Goal: Book appointment/travel/reservation

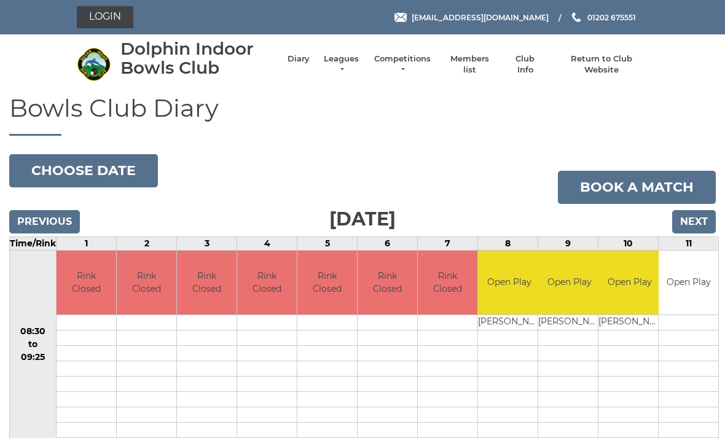
scroll to position [66, 0]
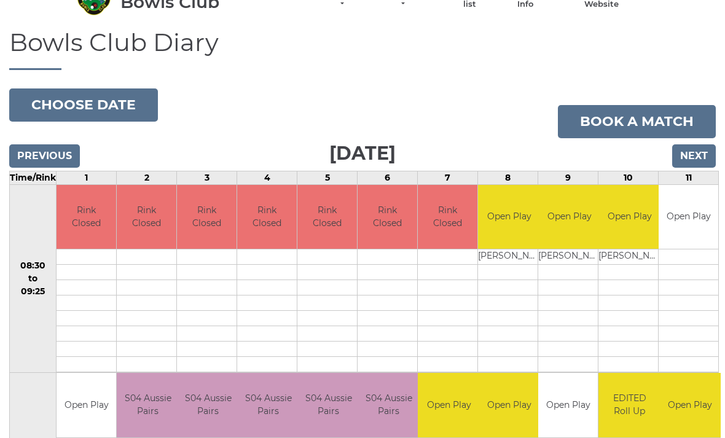
click at [108, 107] on button "Choose date" at bounding box center [83, 104] width 149 height 33
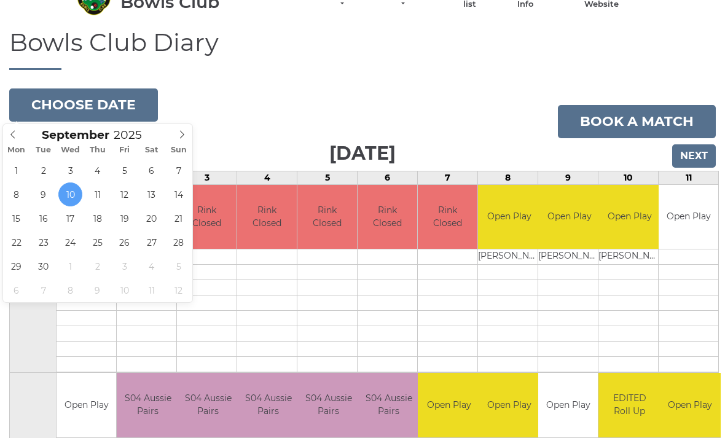
type input "[DATE]"
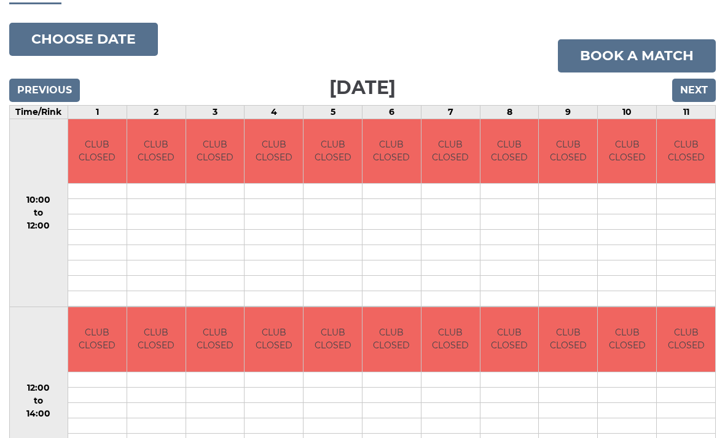
scroll to position [132, 0]
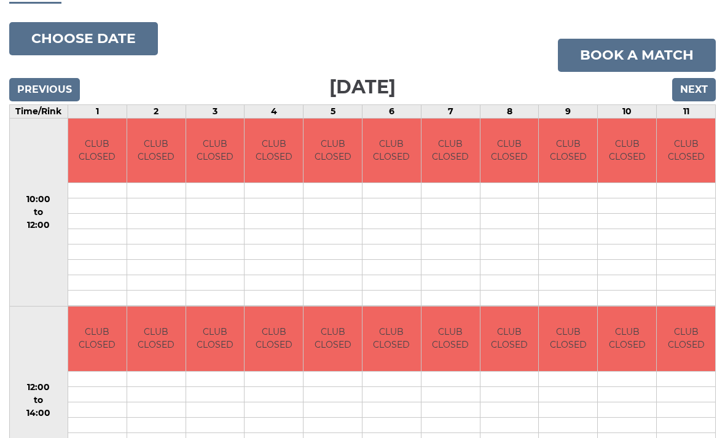
click at [48, 82] on input "Previous" at bounding box center [44, 90] width 71 height 23
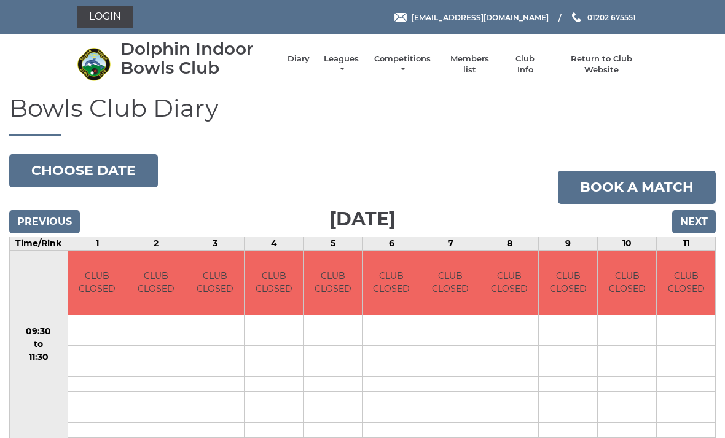
click at [49, 224] on input "Previous" at bounding box center [44, 221] width 71 height 23
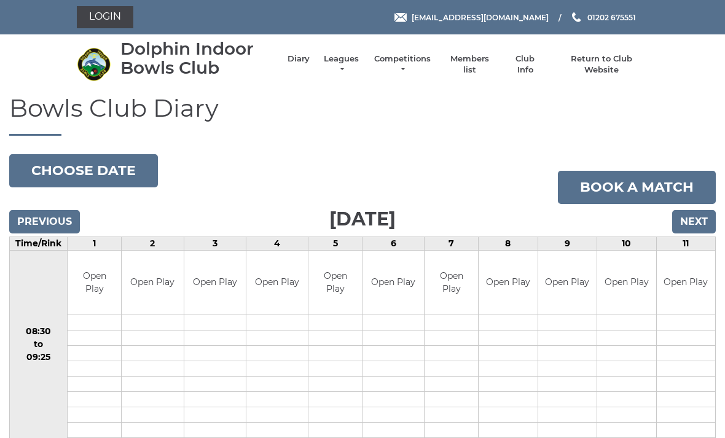
click at [110, 173] on button "Choose date" at bounding box center [83, 170] width 149 height 33
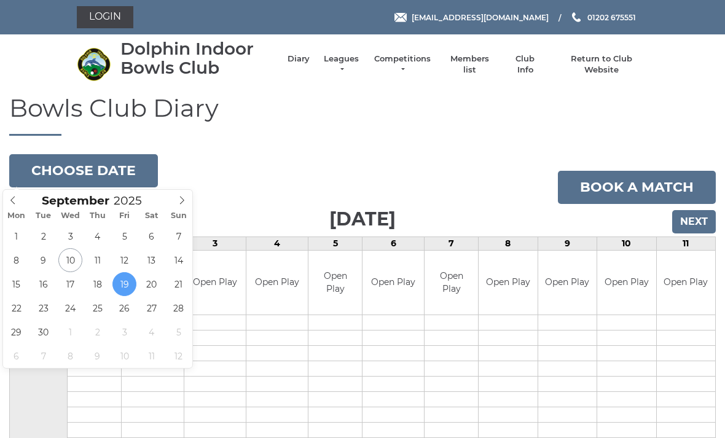
click at [191, 205] on span at bounding box center [182, 198] width 20 height 17
type input "2025-10-11"
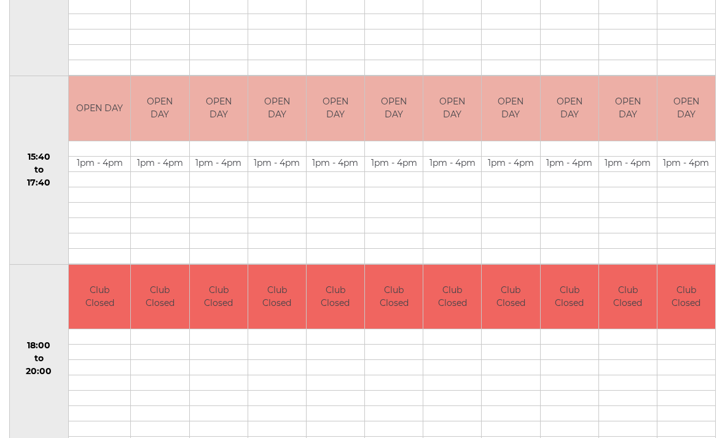
scroll to position [746, 0]
